Goal: Find specific page/section: Find specific page/section

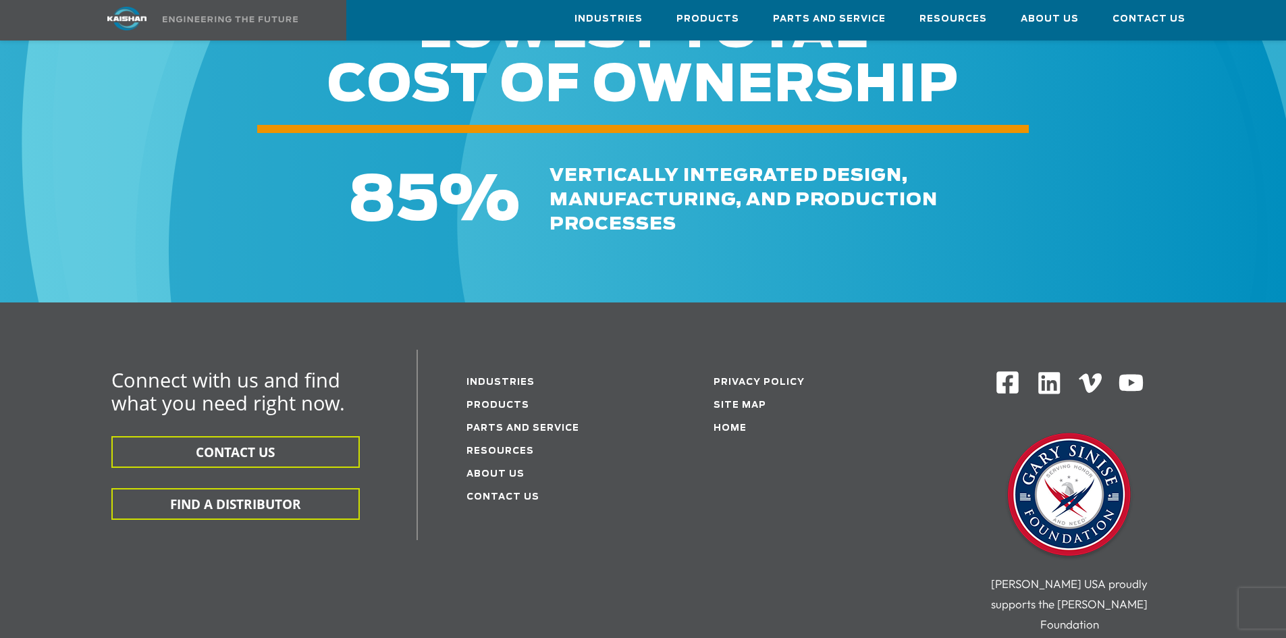
scroll to position [4792, 0]
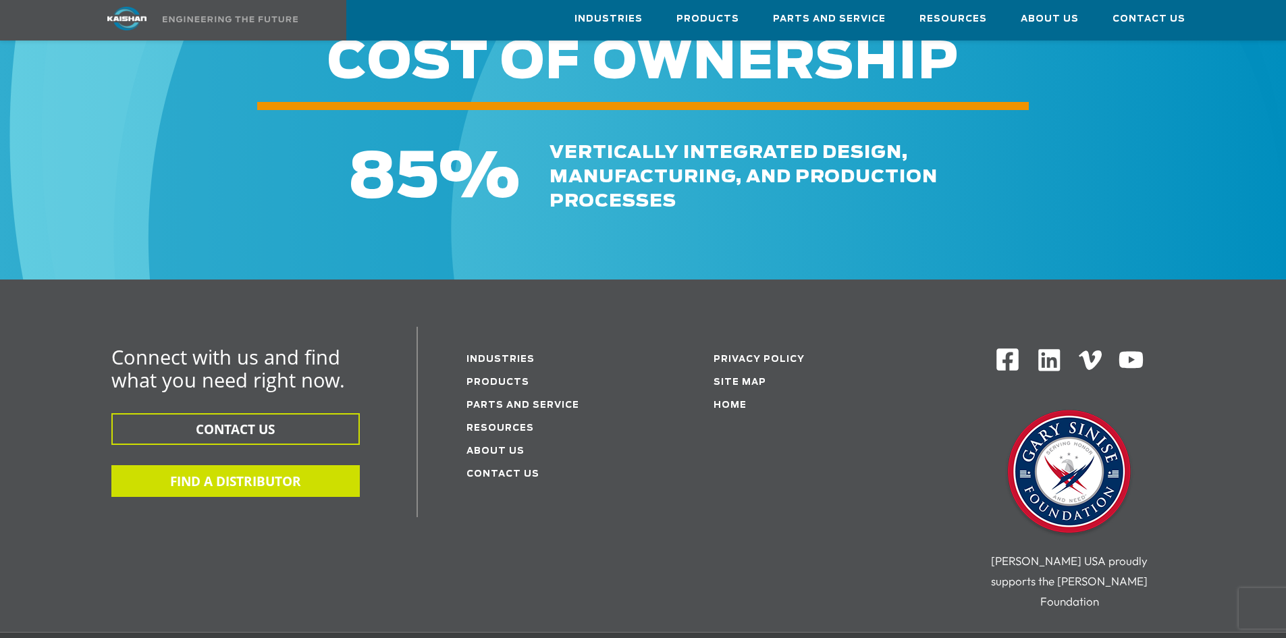
drag, startPoint x: 224, startPoint y: 410, endPoint x: 226, endPoint y: 402, distance: 8.3
click at [224, 465] on button "FIND A DISTRIBUTOR" at bounding box center [235, 481] width 248 height 32
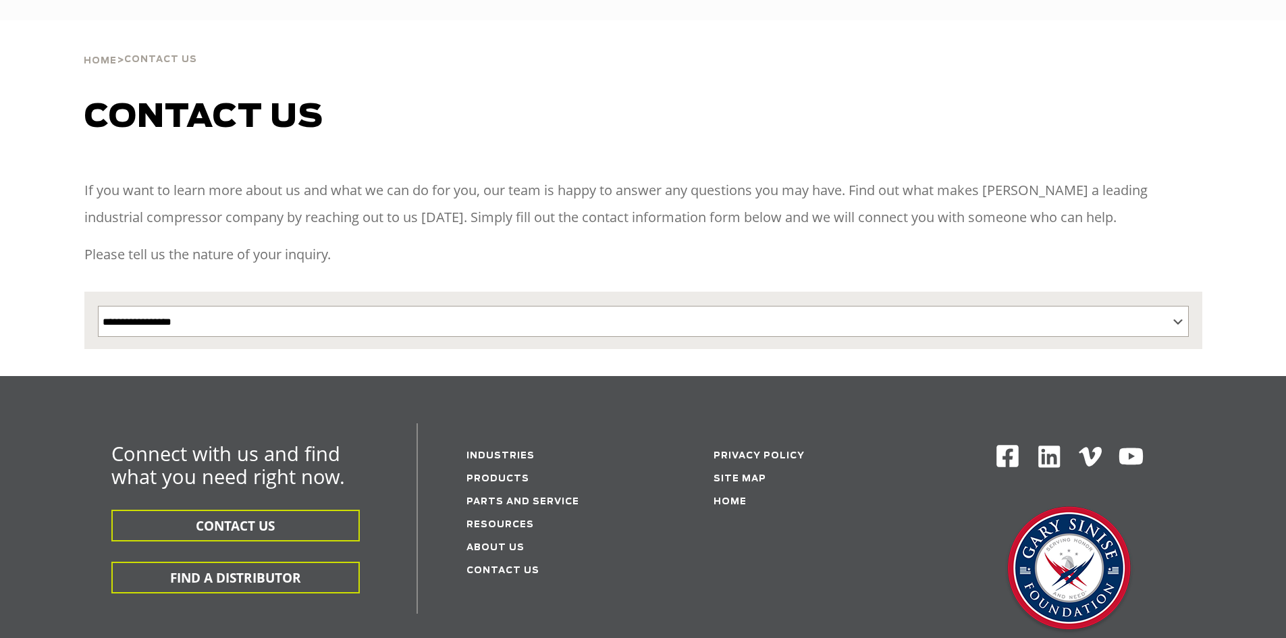
select select "**********"
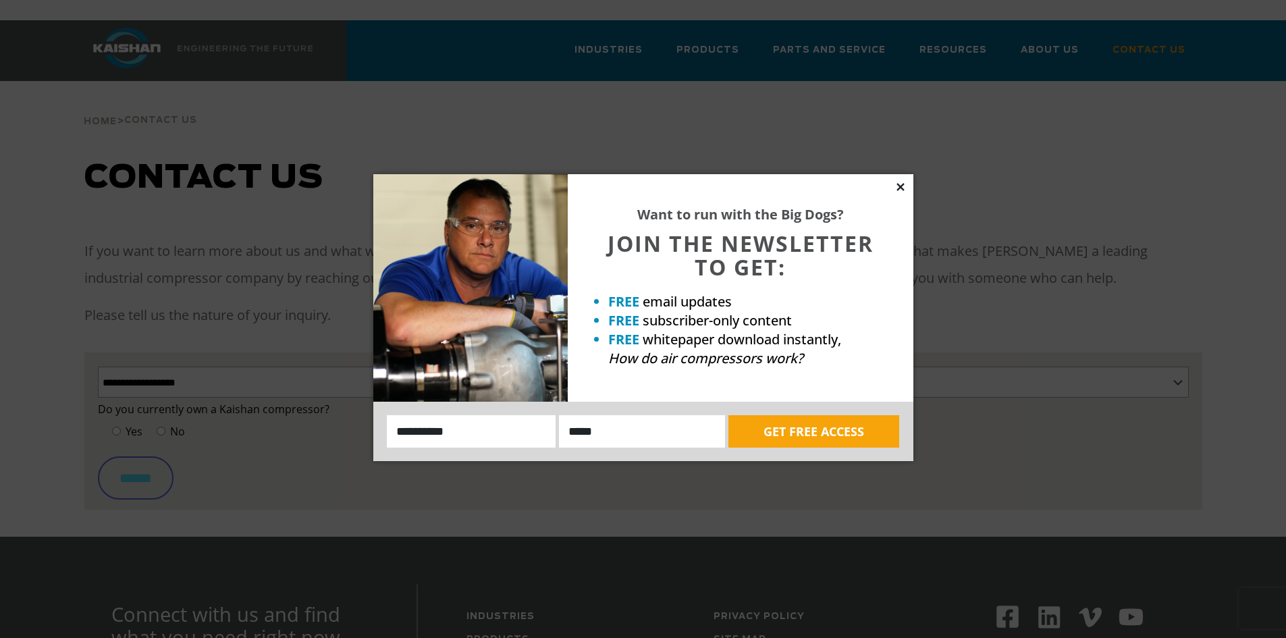
click at [901, 186] on icon at bounding box center [899, 186] width 7 height 7
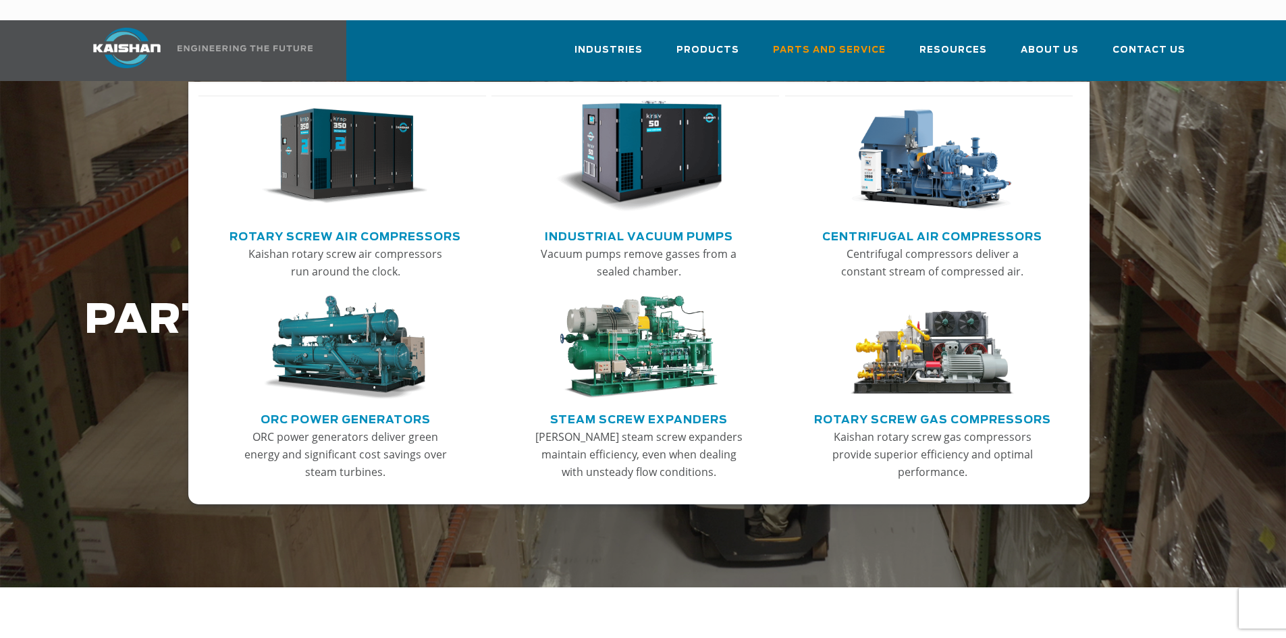
click at [398, 225] on link "Rotary Screw Air Compressors" at bounding box center [344, 235] width 231 height 20
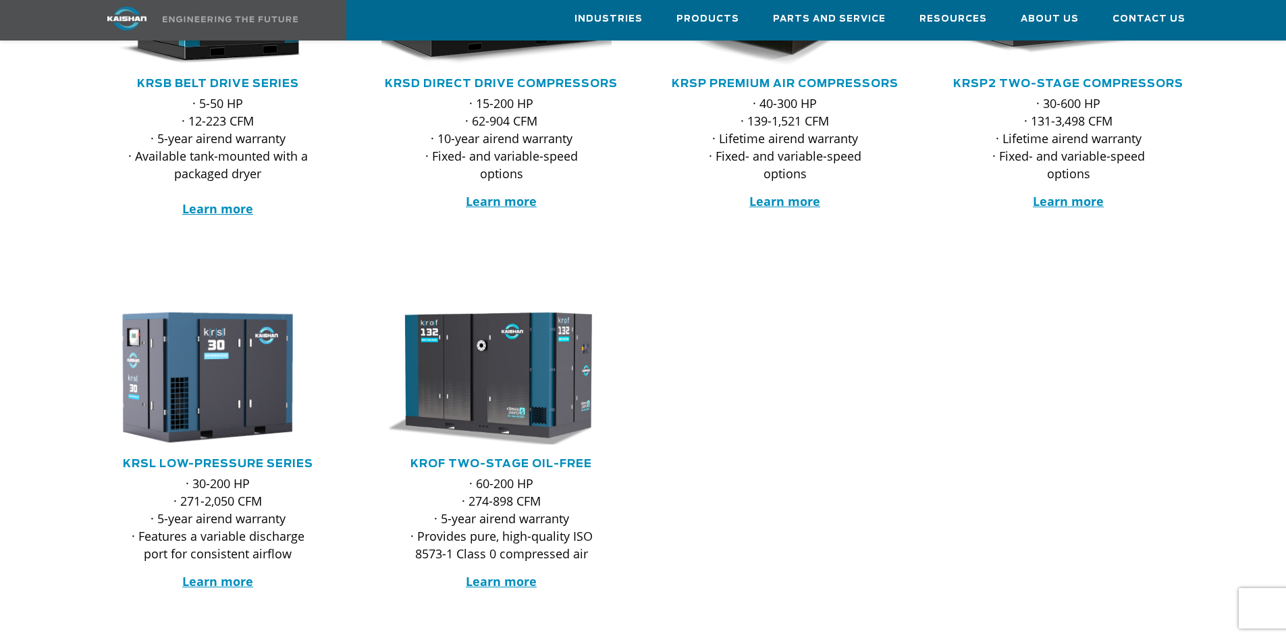
scroll to position [405, 0]
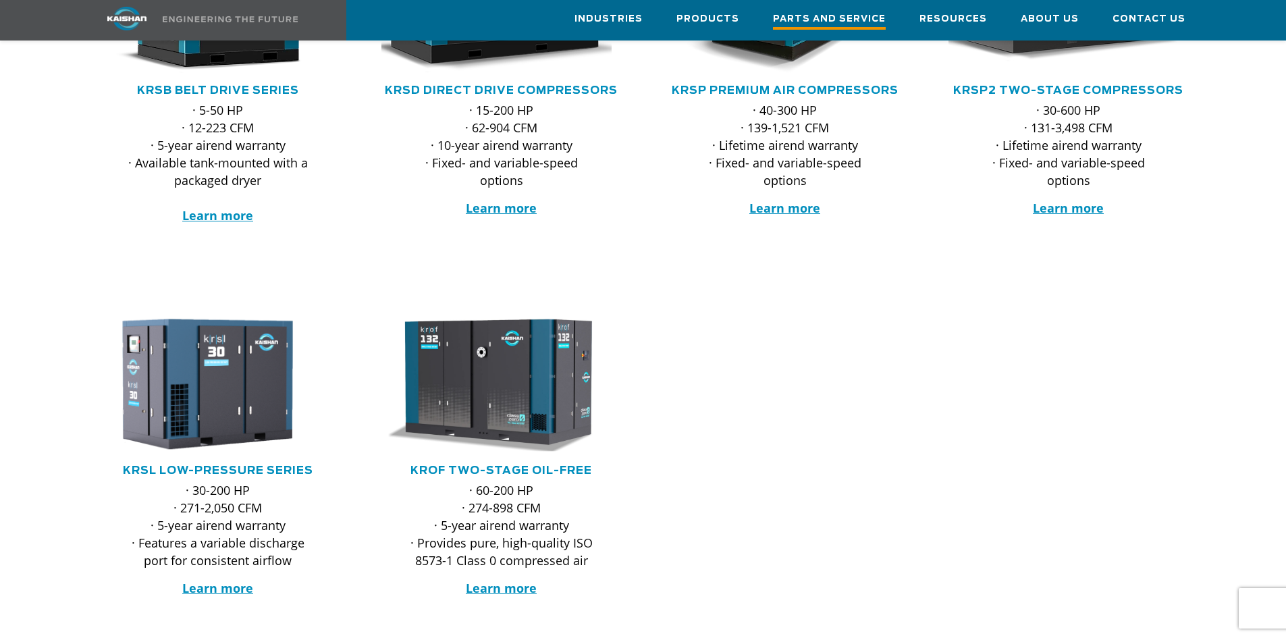
click at [816, 26] on span "Parts and Service" at bounding box center [829, 20] width 113 height 18
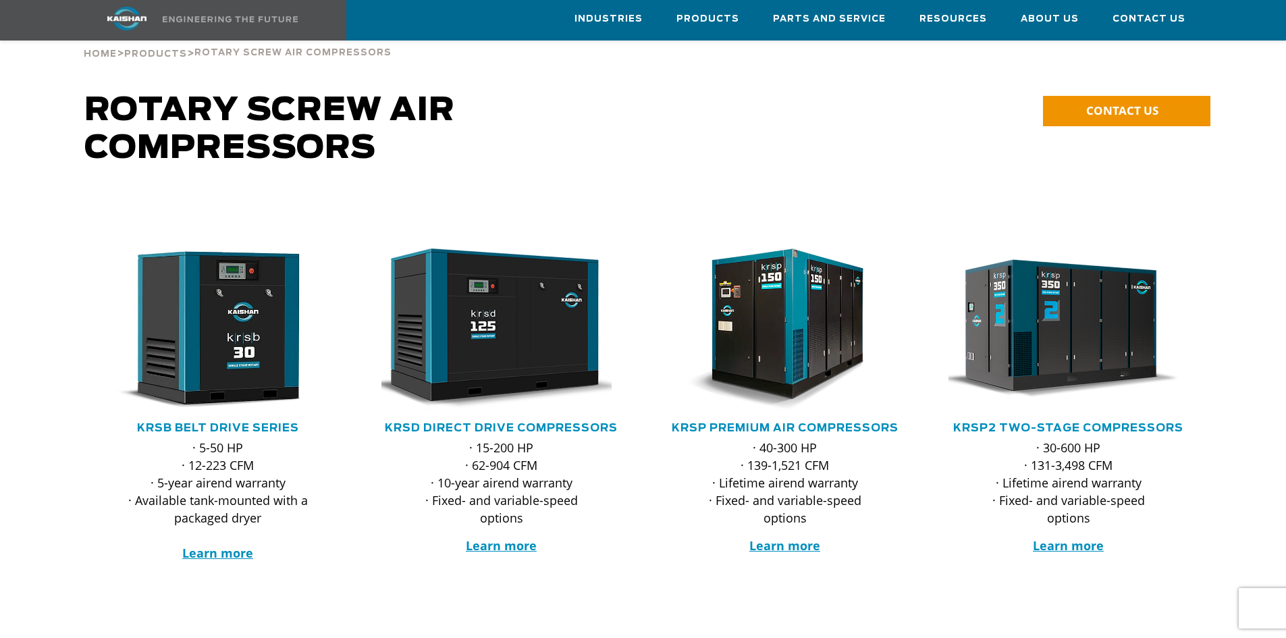
scroll to position [0, 0]
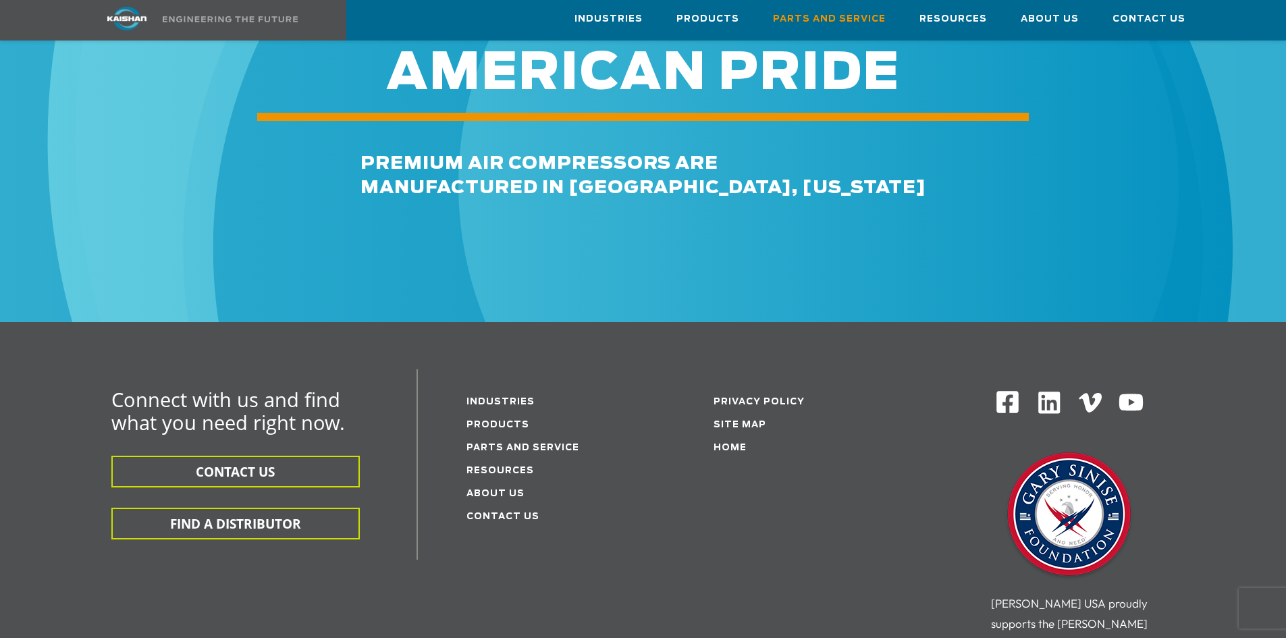
scroll to position [1620, 0]
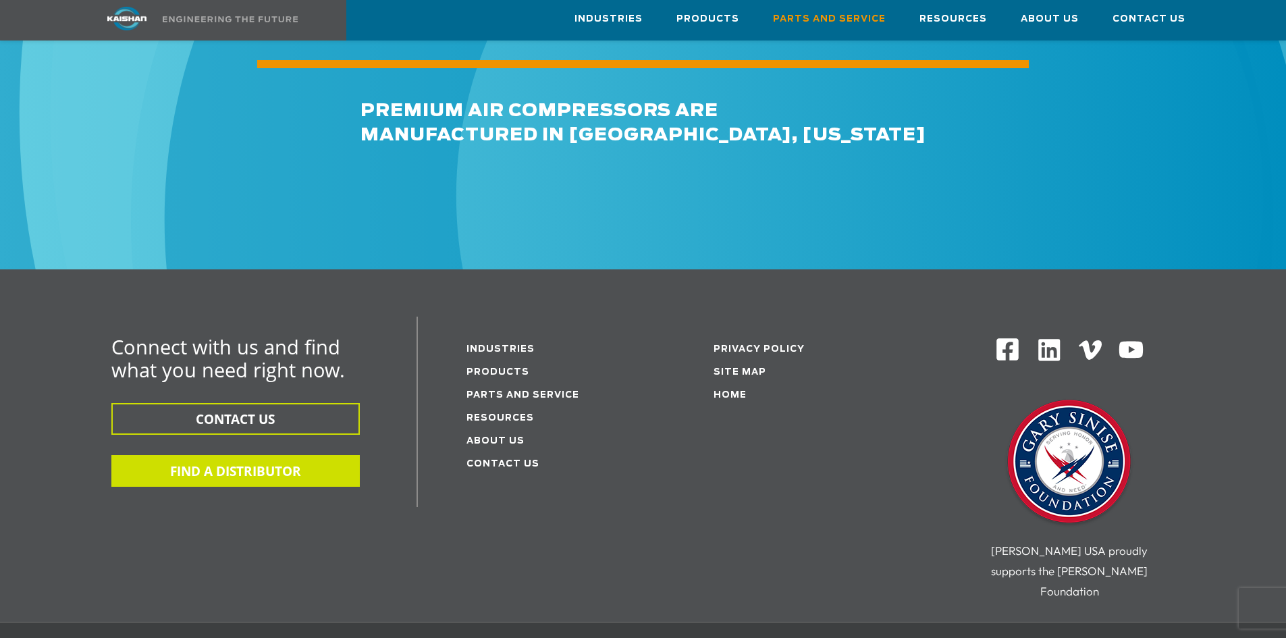
click at [292, 455] on button "FIND A DISTRIBUTOR" at bounding box center [235, 471] width 248 height 32
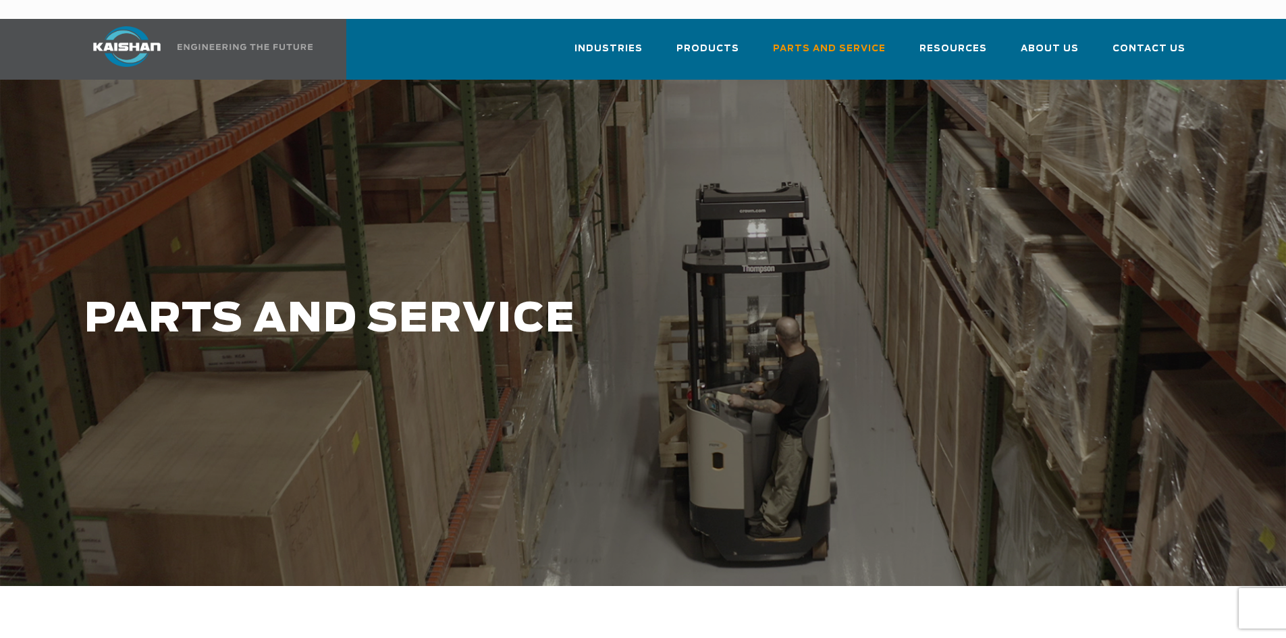
scroll to position [0, 0]
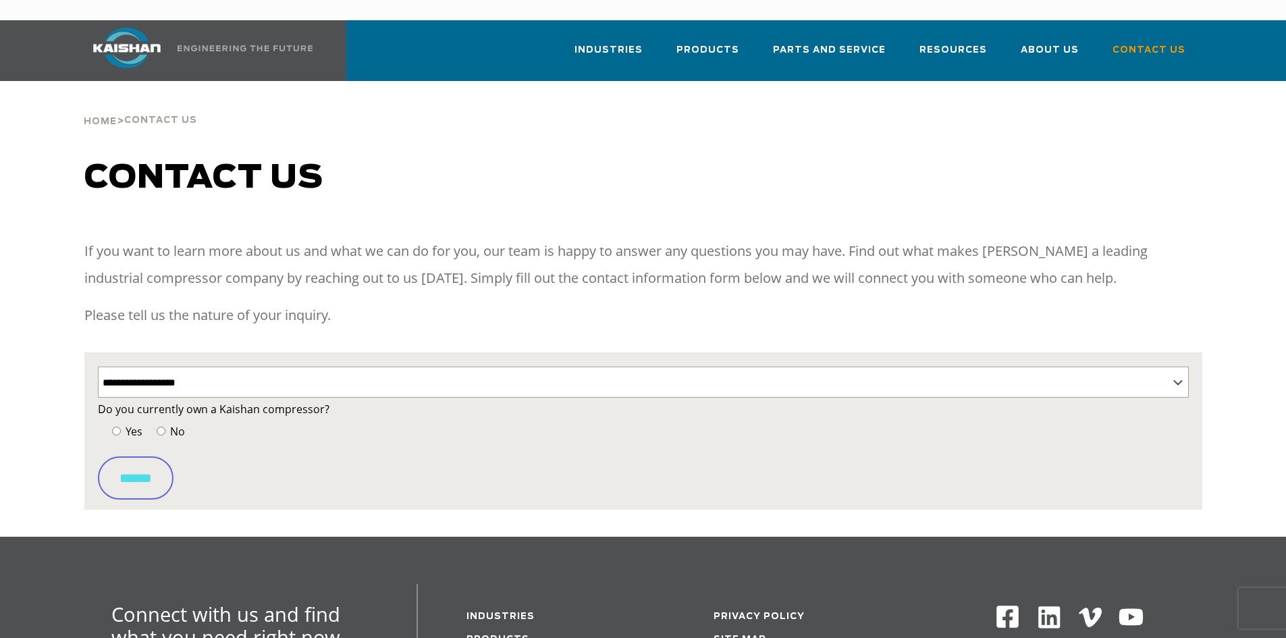
select select "**********"
